Goal: Information Seeking & Learning: Check status

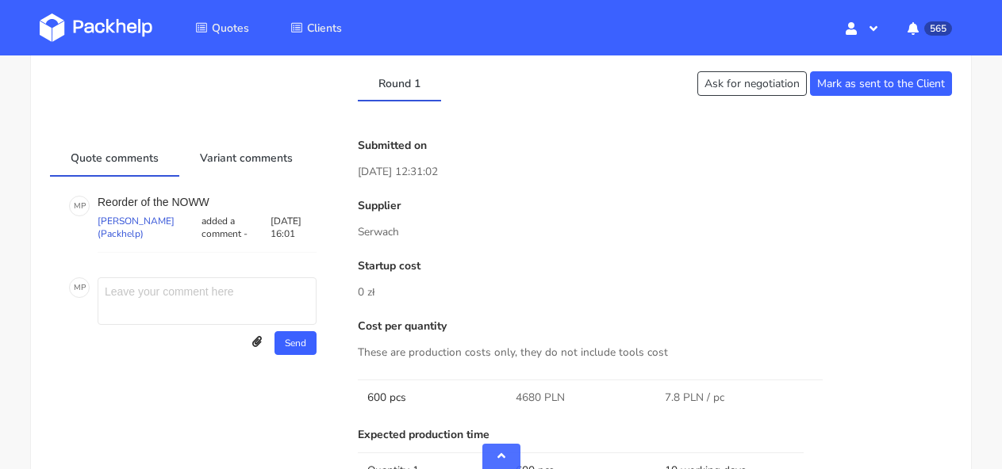
scroll to position [745, 0]
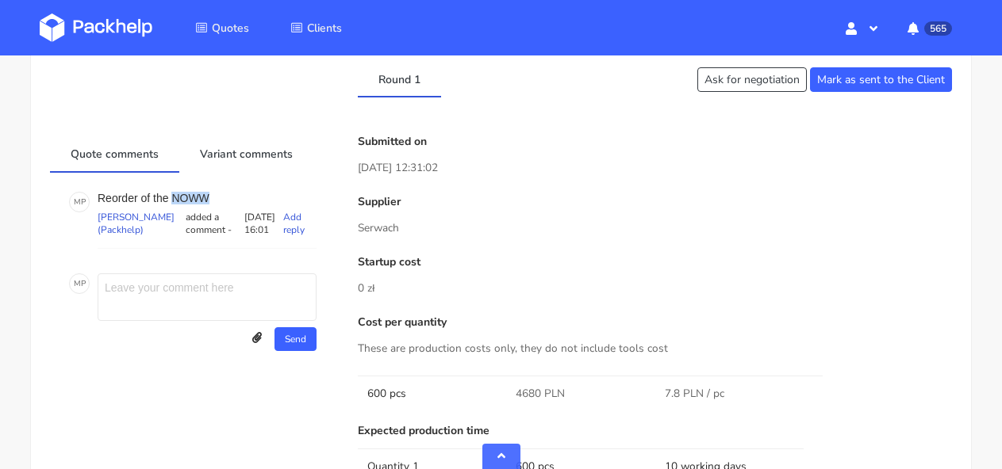
drag, startPoint x: 173, startPoint y: 193, endPoint x: 218, endPoint y: 193, distance: 45.2
click at [218, 193] on p "Reorder of the NOWW" at bounding box center [207, 198] width 219 height 13
copy p "NOWW"
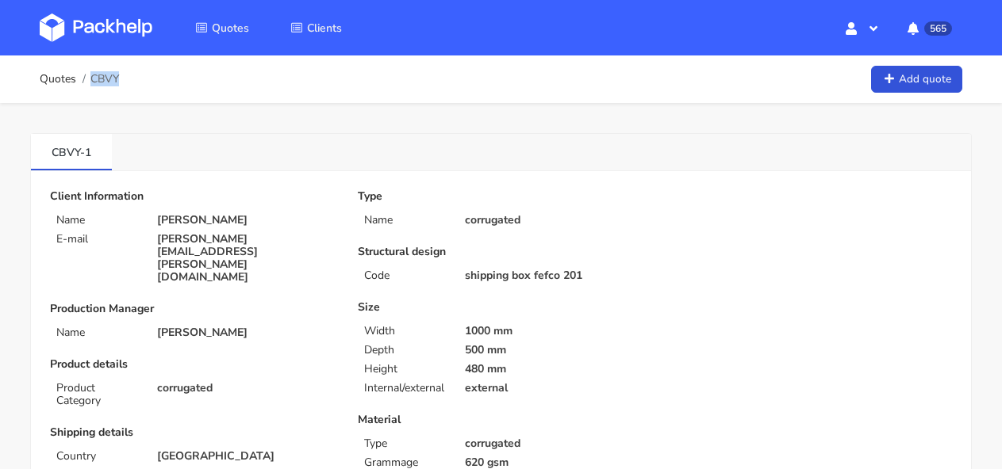
drag, startPoint x: 125, startPoint y: 81, endPoint x: 118, endPoint y: 75, distance: 8.4
click at [118, 75] on div "Quotes CBVY Add quote" at bounding box center [501, 79] width 922 height 32
copy span "CBVY"
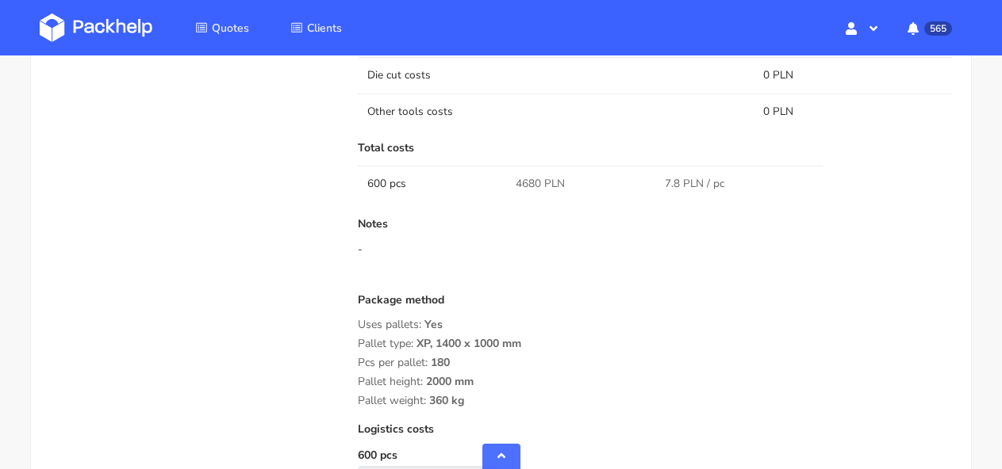
scroll to position [1252, 0]
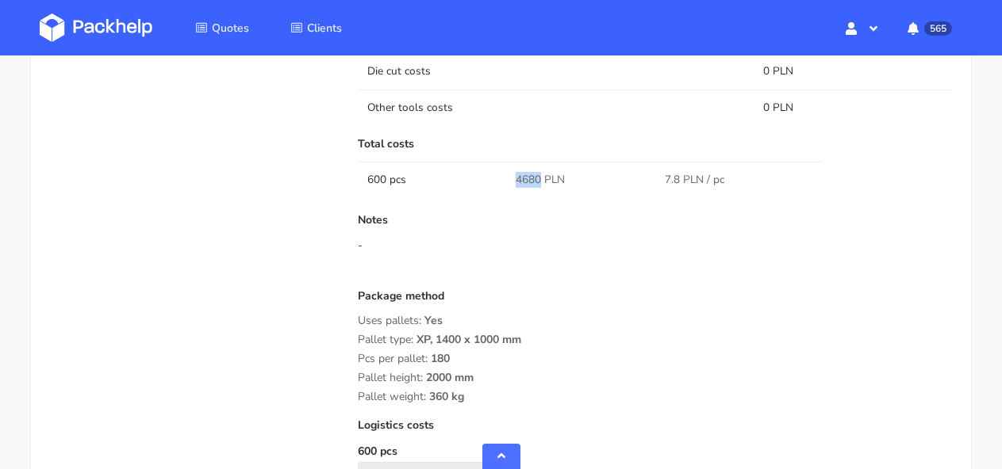
drag, startPoint x: 540, startPoint y: 178, endPoint x: 510, endPoint y: 175, distance: 30.2
click at [510, 175] on td "4680 PLN" at bounding box center [580, 180] width 148 height 36
copy span "4680"
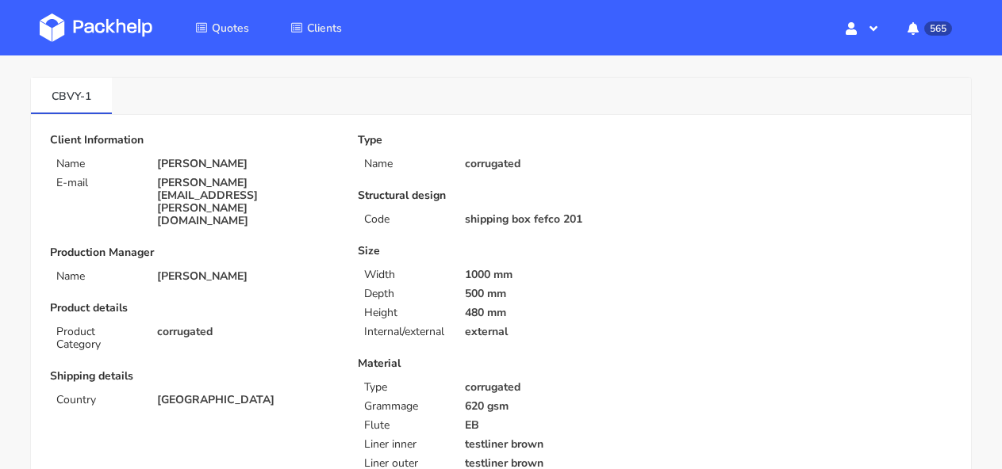
scroll to position [0, 0]
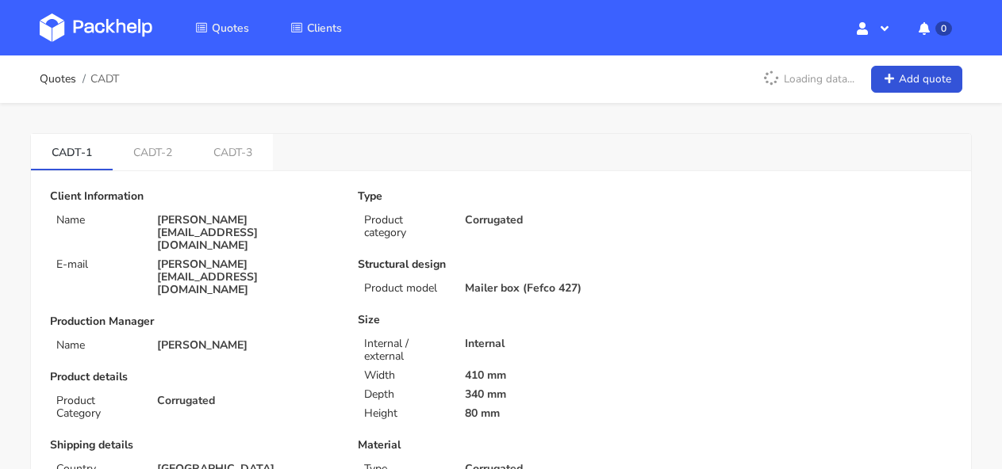
click at [67, 43] on link at bounding box center [108, 28] width 136 height 46
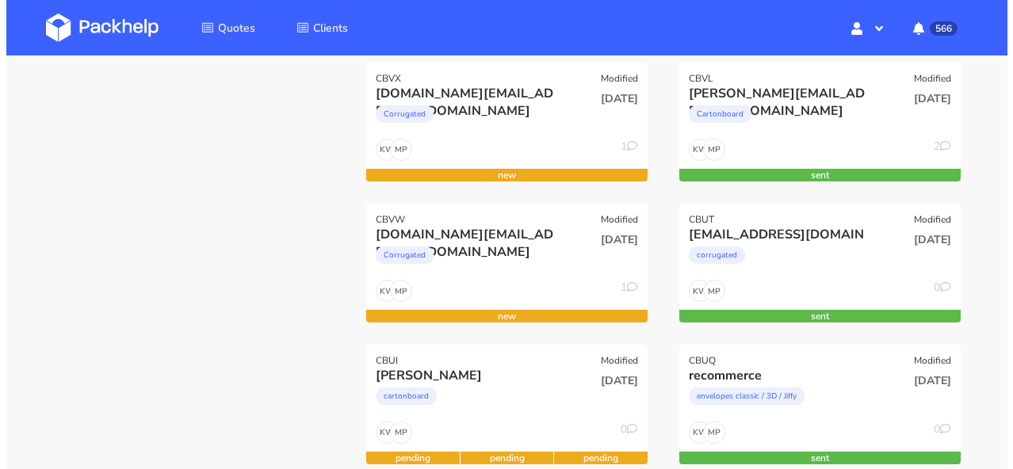
scroll to position [387, 0]
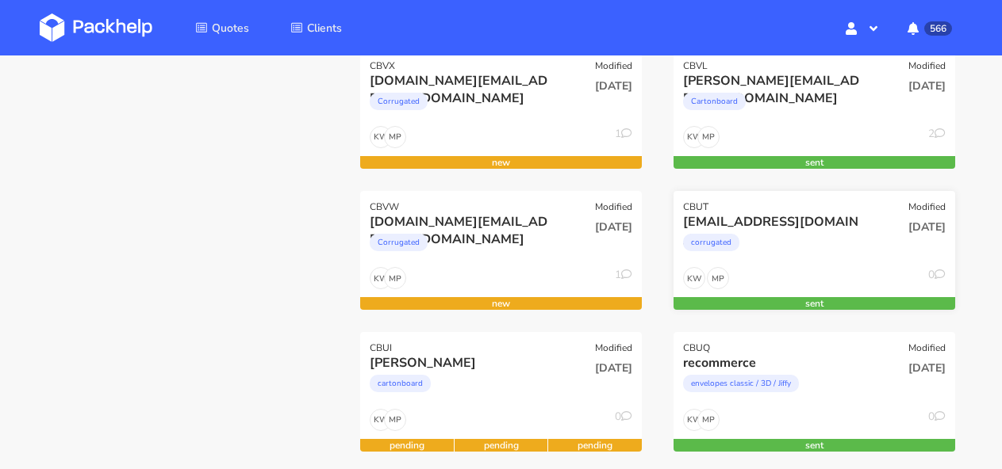
click at [782, 255] on div "corrugated" at bounding box center [772, 247] width 178 height 32
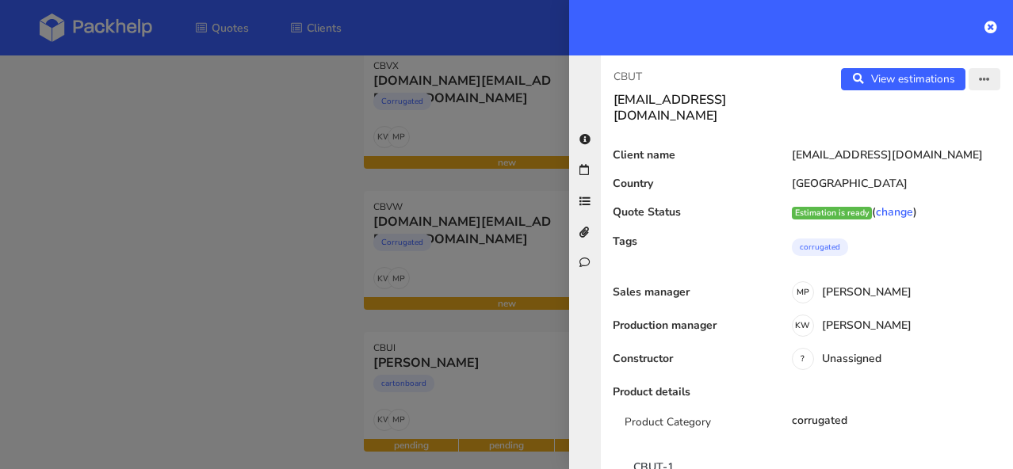
click at [979, 77] on icon "button" at bounding box center [984, 80] width 11 height 11
click at [925, 108] on link "View quote" at bounding box center [934, 112] width 140 height 26
click at [979, 75] on icon "button" at bounding box center [984, 80] width 11 height 11
click at [941, 137] on link "Edit quote" at bounding box center [934, 141] width 140 height 26
click at [841, 76] on link "View estimations" at bounding box center [903, 79] width 125 height 22
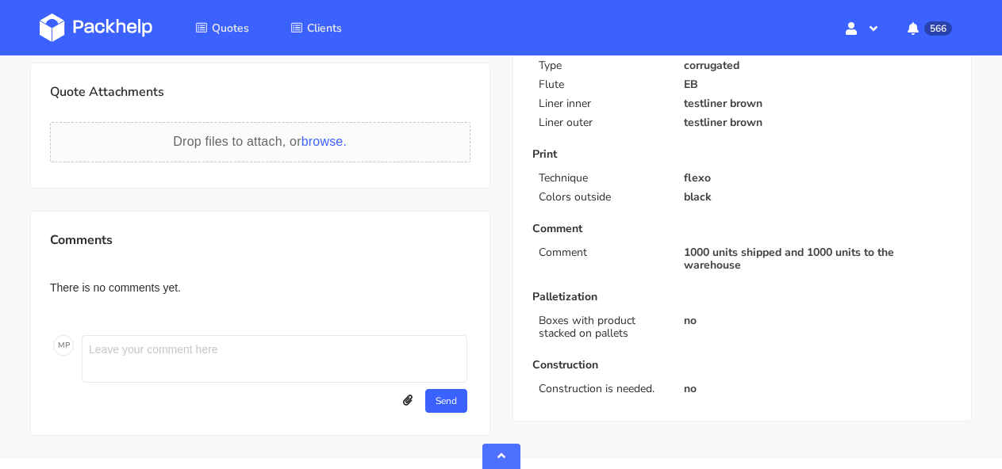
scroll to position [469, 0]
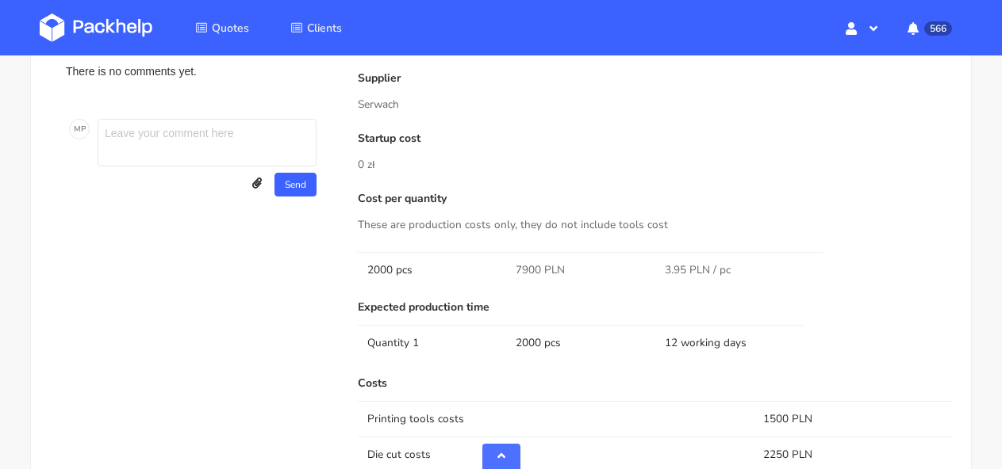
scroll to position [822, 0]
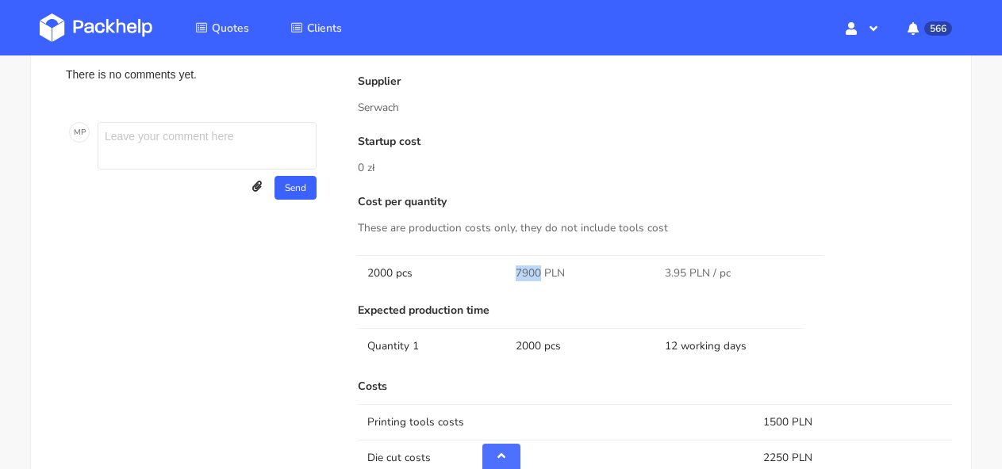
drag, startPoint x: 540, startPoint y: 275, endPoint x: 507, endPoint y: 274, distance: 33.3
click at [507, 274] on td "7900 PLN" at bounding box center [580, 273] width 148 height 36
copy span "7900"
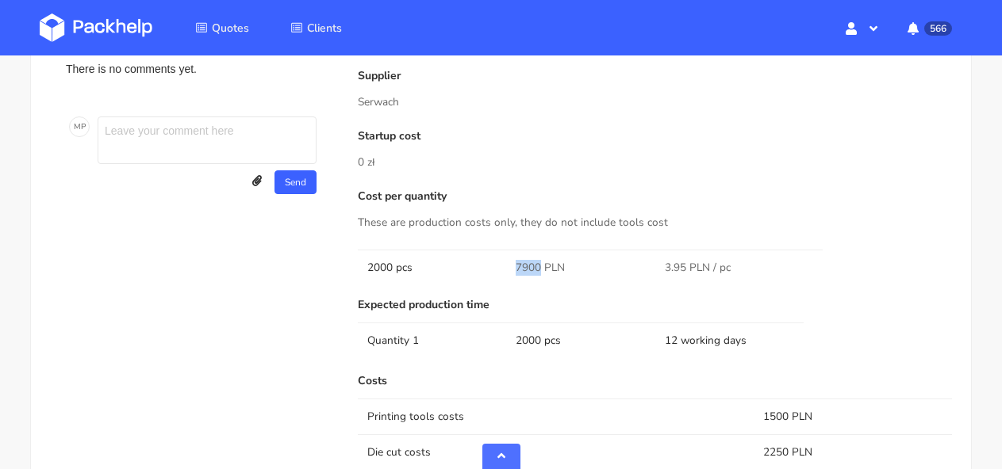
scroll to position [913, 0]
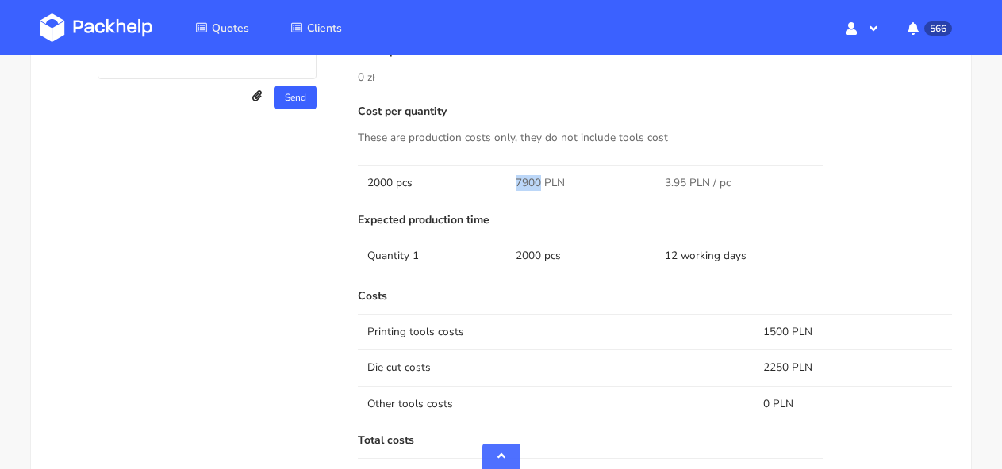
click at [68, 18] on img at bounding box center [96, 27] width 113 height 29
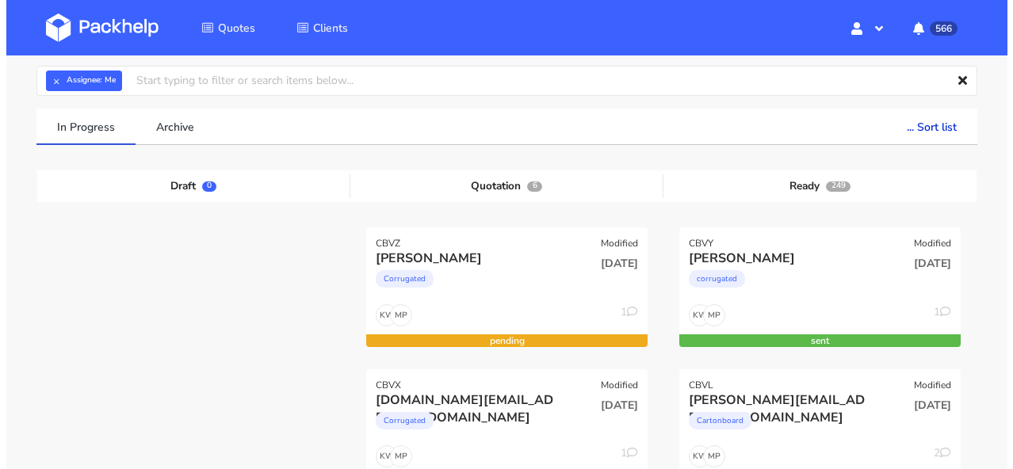
scroll to position [81, 0]
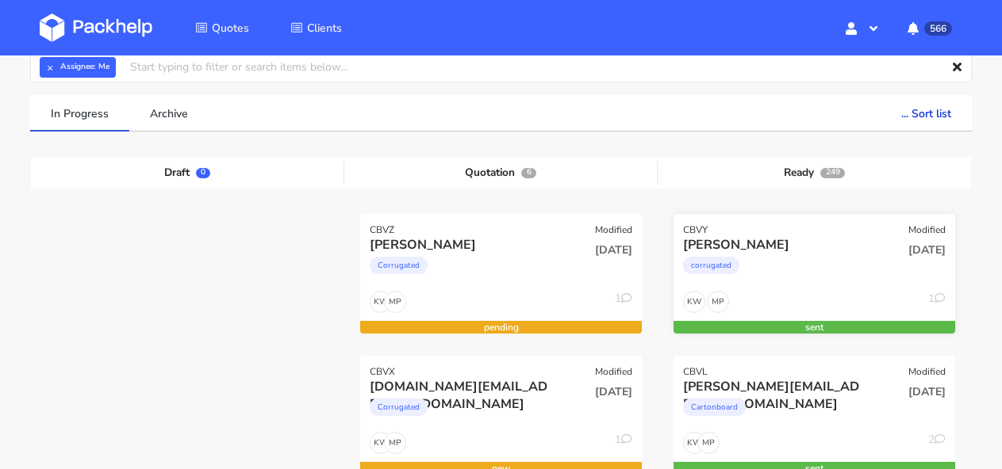
click at [830, 262] on div "corrugated" at bounding box center [772, 270] width 178 height 32
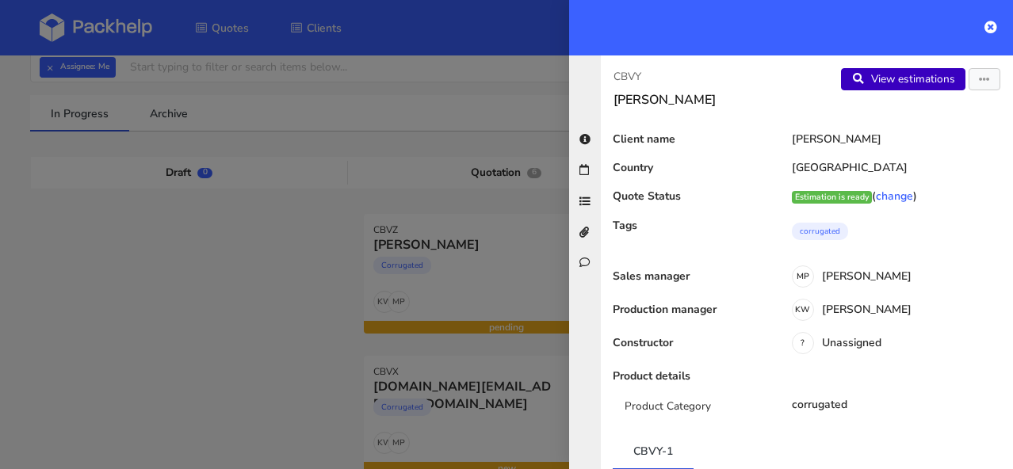
click at [924, 80] on link "View estimations" at bounding box center [903, 79] width 125 height 22
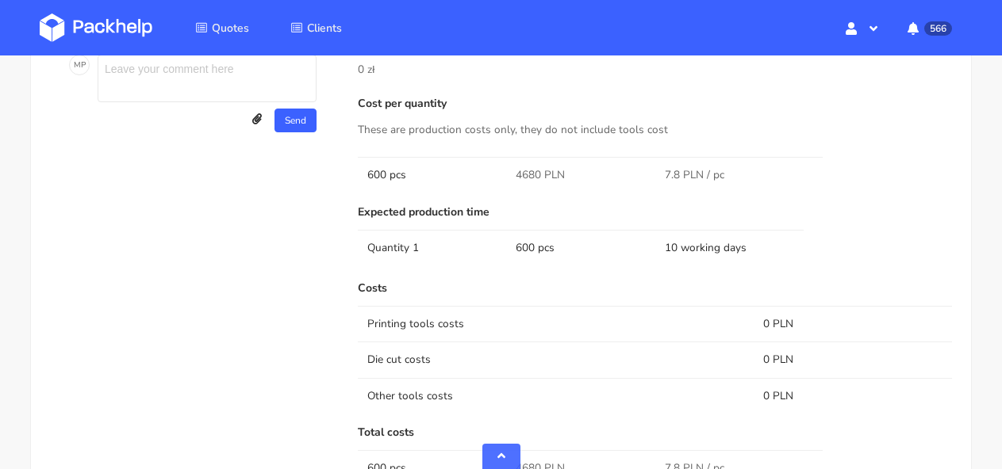
scroll to position [1021, 0]
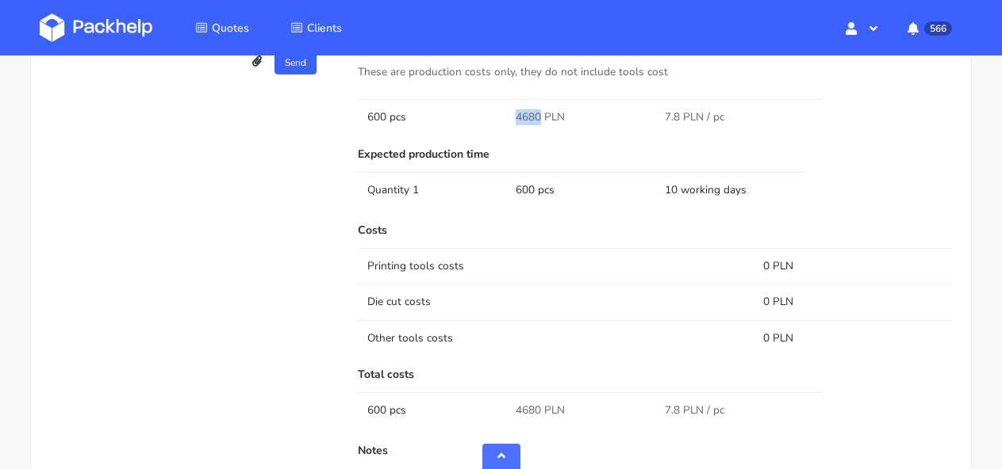
drag, startPoint x: 541, startPoint y: 113, endPoint x: 491, endPoint y: 113, distance: 50.0
click at [491, 113] on tr "600 pcs 4680 PLN 7.8 PLN / pc" at bounding box center [655, 117] width 594 height 36
copy tr "4680"
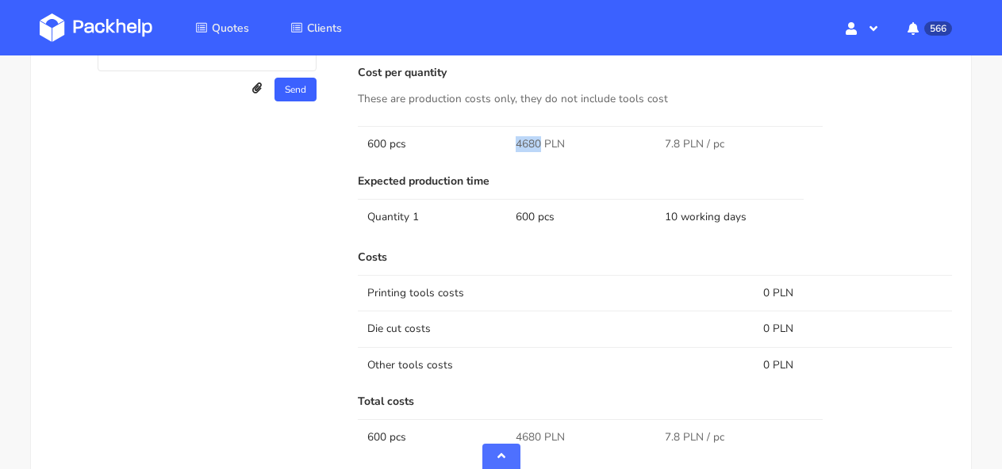
scroll to position [989, 0]
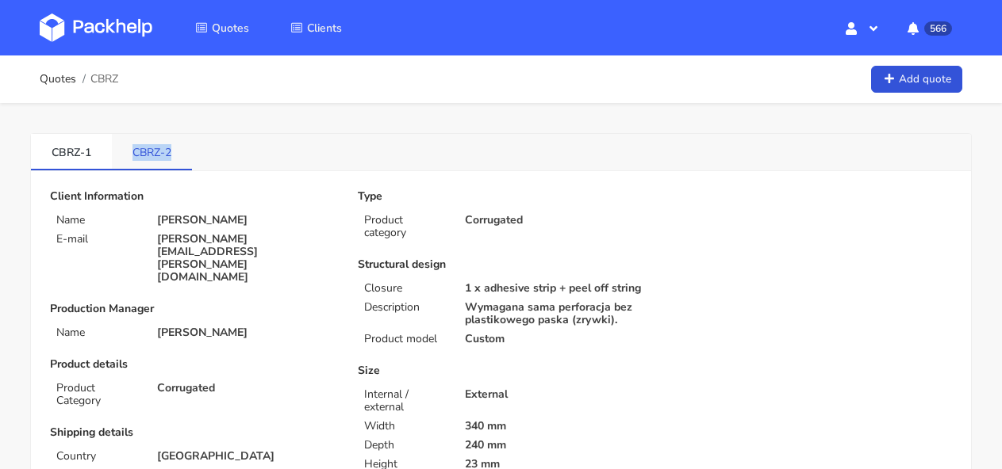
drag, startPoint x: 180, startPoint y: 153, endPoint x: 127, endPoint y: 153, distance: 53.1
click at [127, 153] on link "CBRZ-2" at bounding box center [152, 151] width 80 height 35
copy link "CBRZ-2"
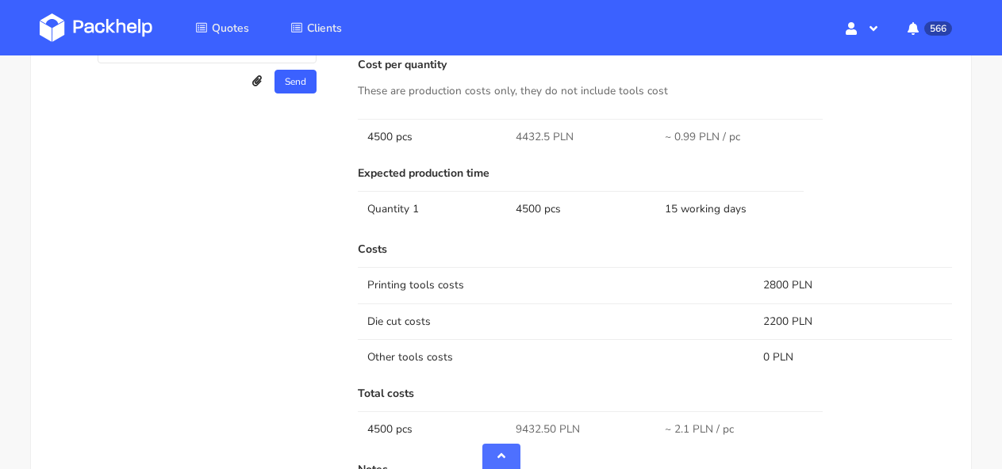
scroll to position [1252, 0]
drag, startPoint x: 547, startPoint y: 151, endPoint x: 499, endPoint y: 147, distance: 48.5
click at [499, 147] on tr "4500 pcs 4432.5 PLN ~ 0.99 PLN / pc" at bounding box center [655, 138] width 594 height 36
copy tr "4432.5"
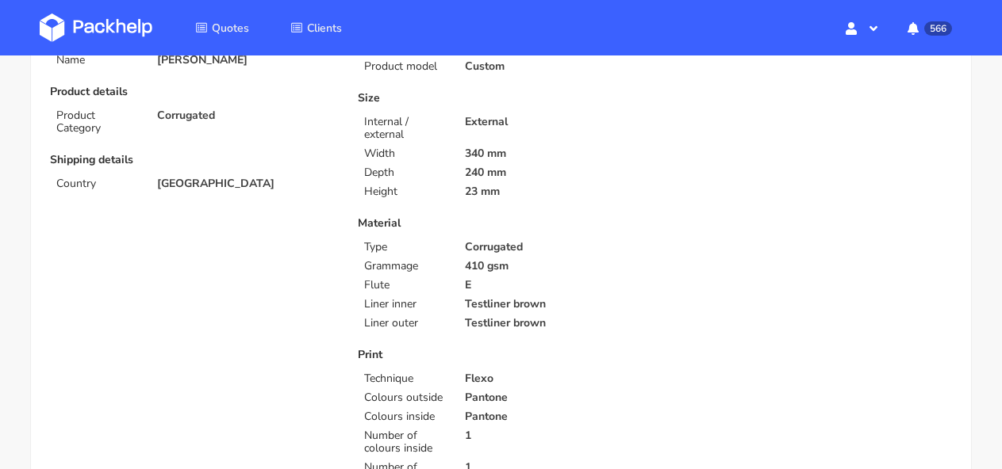
scroll to position [0, 0]
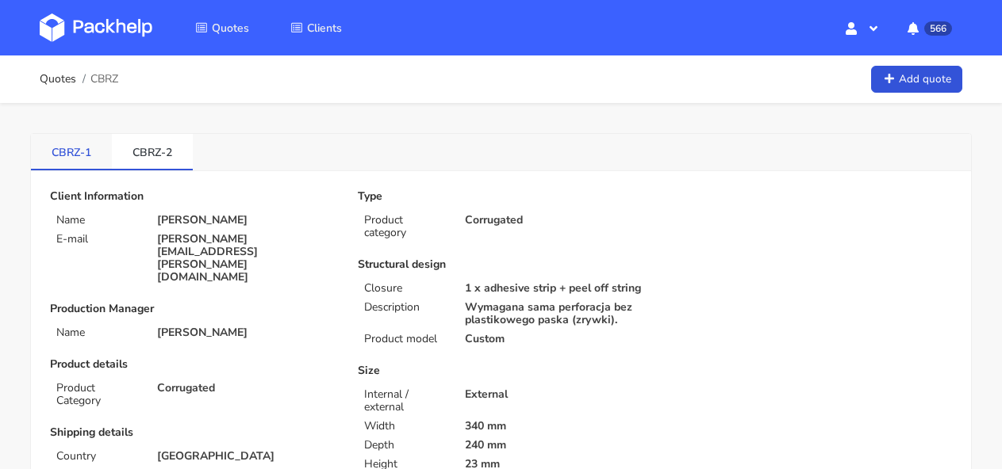
click at [86, 163] on link "CBRZ-1" at bounding box center [71, 151] width 81 height 35
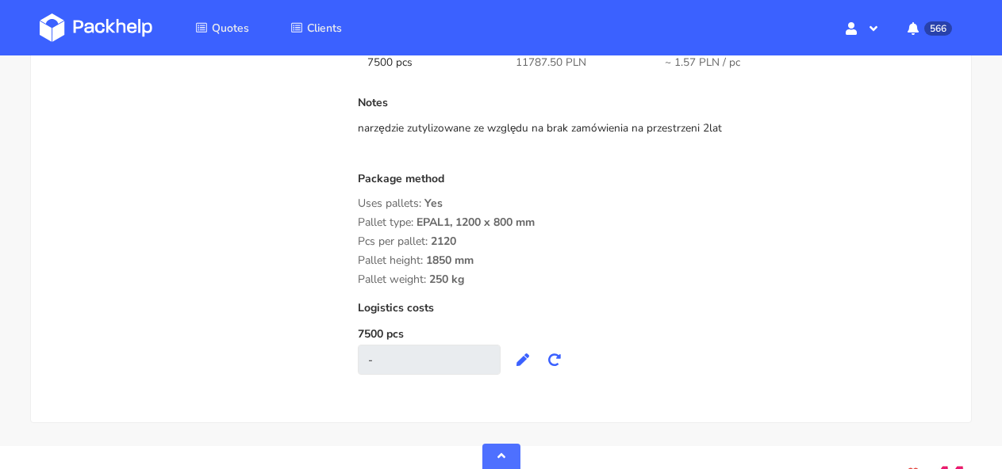
scroll to position [1623, 0]
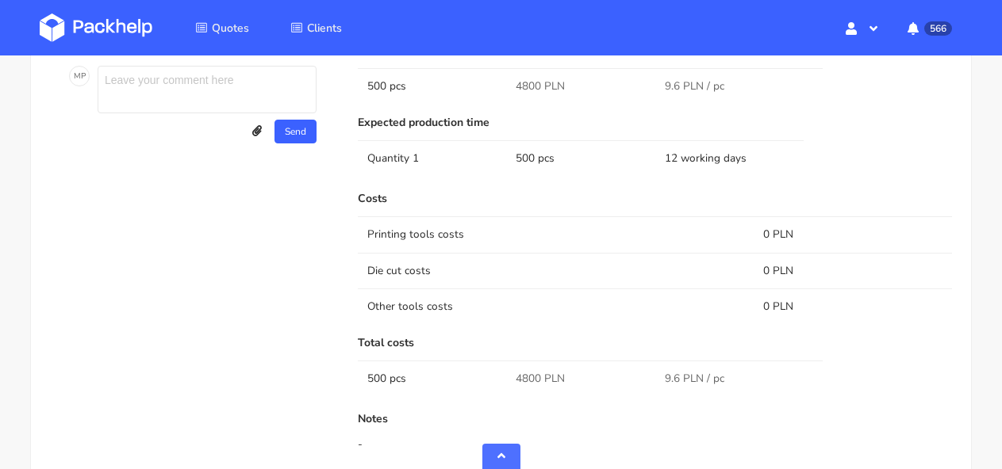
scroll to position [735, 0]
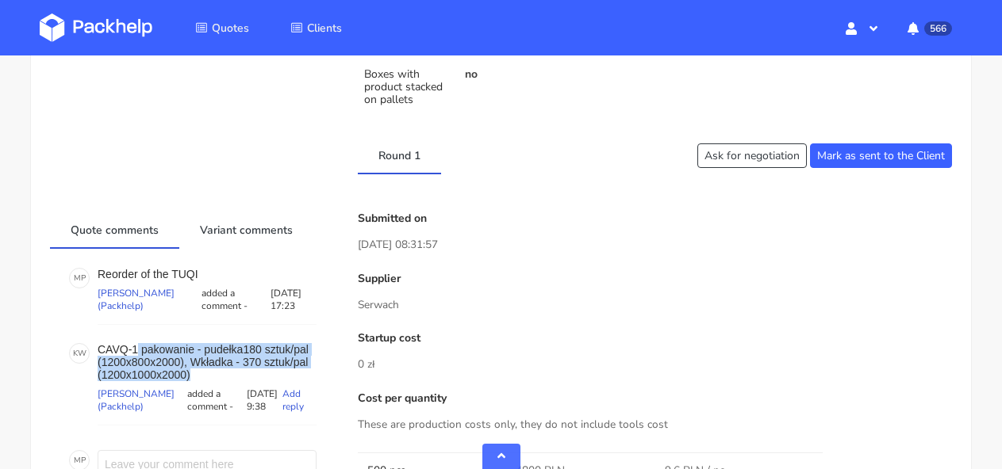
drag, startPoint x: 276, startPoint y: 378, endPoint x: 140, endPoint y: 351, distance: 138.4
click at [140, 350] on p "CAVQ-1 pakowanie - pudełka180 sztuk/pal (1200x800x2000), Wkładka - 370 sztuk/pa…" at bounding box center [207, 362] width 219 height 38
copy p "pakowanie - pudełka180 sztuk/pal (1200x800x2000), Wkładka - 370 sztuk/pal (1200…"
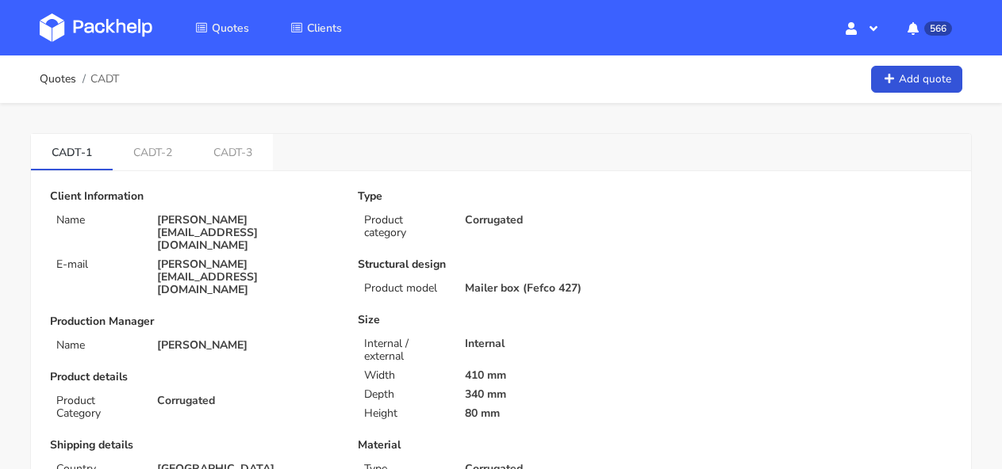
click at [96, 43] on link at bounding box center [108, 28] width 136 height 46
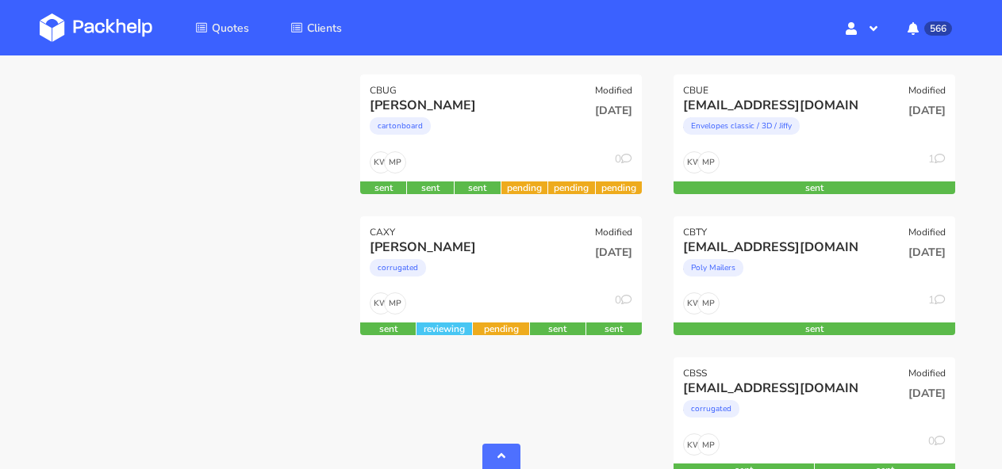
scroll to position [1000, 0]
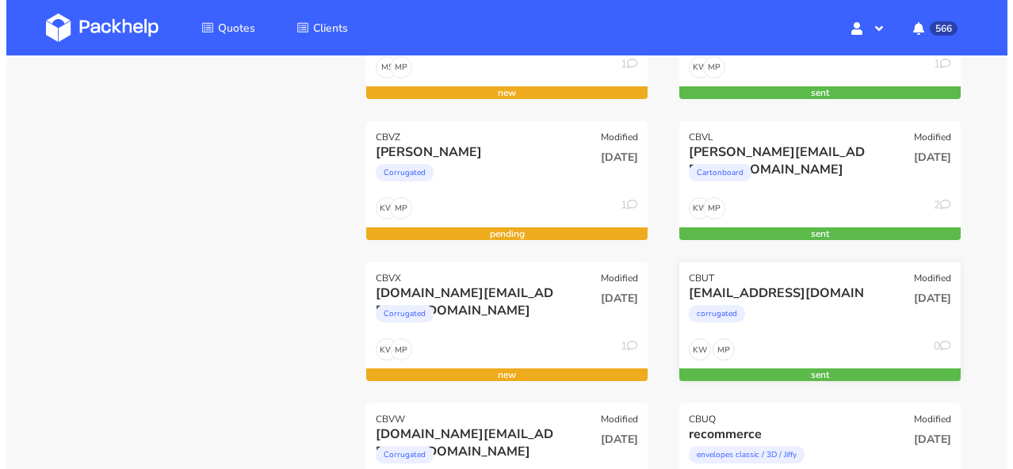
scroll to position [396, 0]
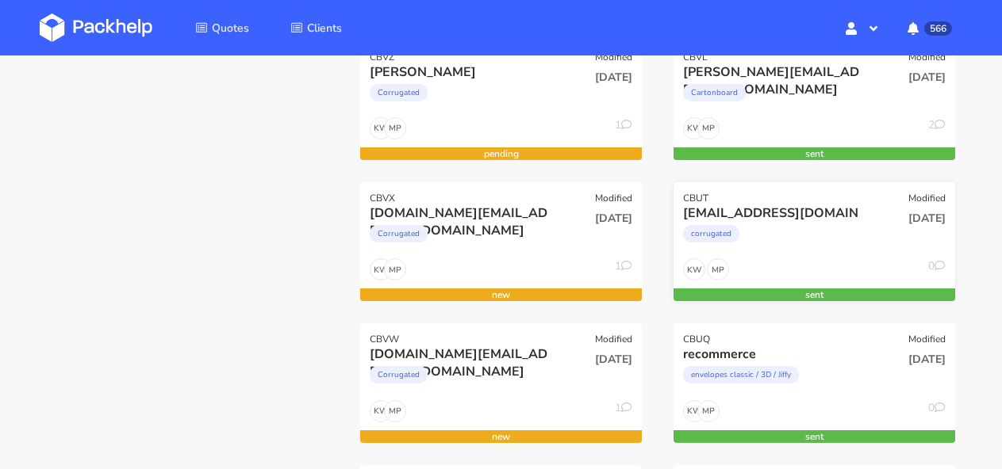
click at [842, 235] on div "corrugated" at bounding box center [772, 238] width 178 height 32
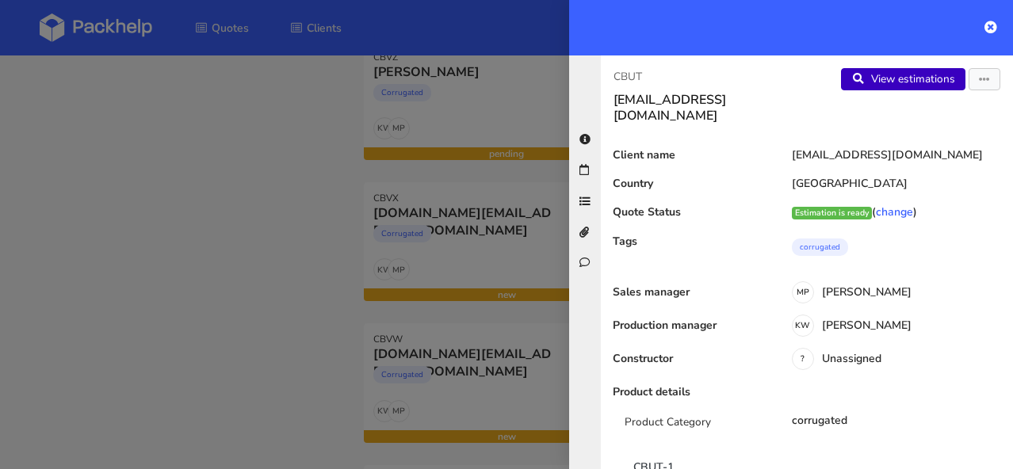
click at [883, 71] on link "View estimations" at bounding box center [903, 79] width 125 height 22
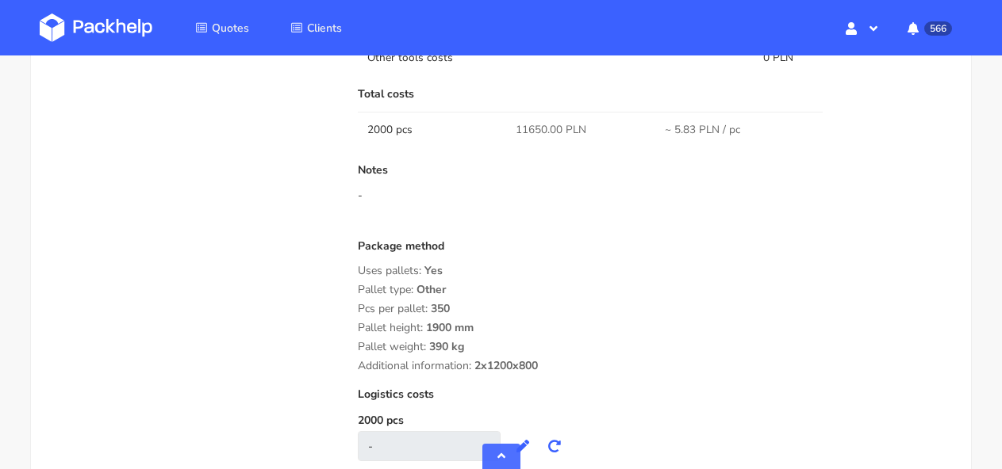
scroll to position [1278, 0]
